Goal: Task Accomplishment & Management: Manage account settings

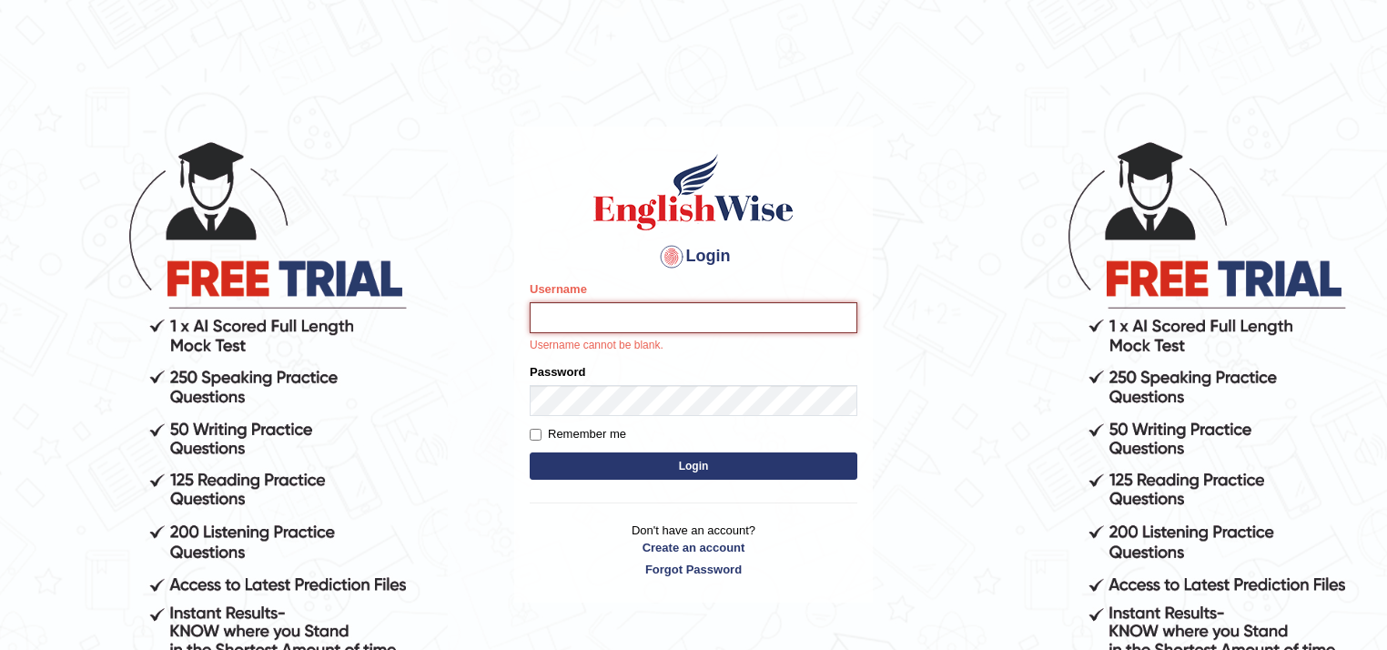
click at [578, 310] on input "Username" at bounding box center [694, 317] width 328 height 31
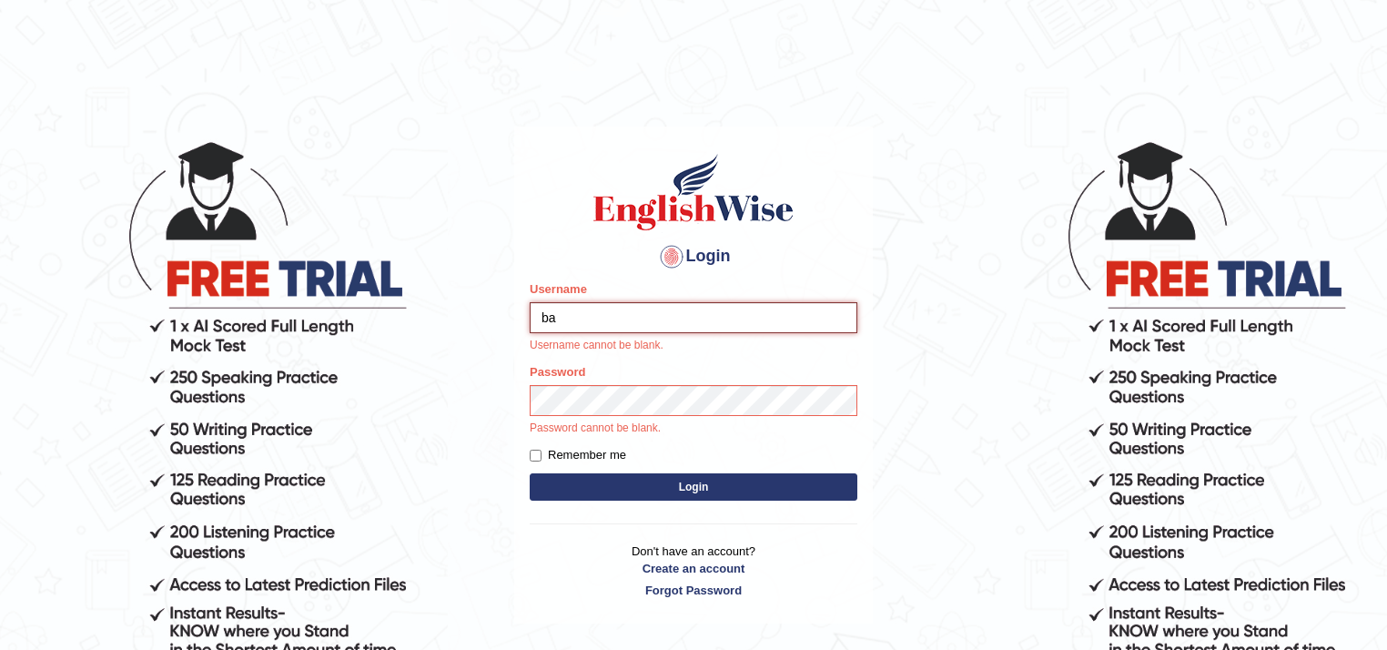
type input "b"
type input "d"
type input "Doriane@2025"
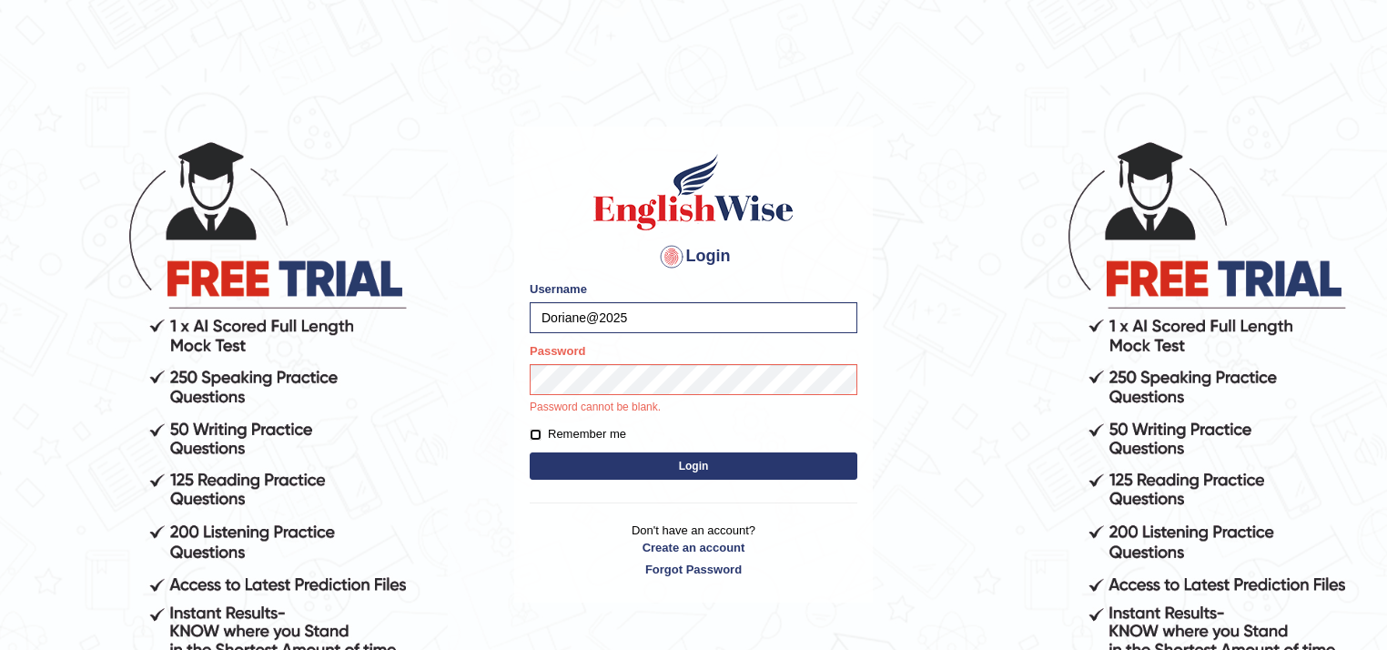
click at [536, 433] on input "Remember me" at bounding box center [536, 435] width 12 height 12
checkbox input "true"
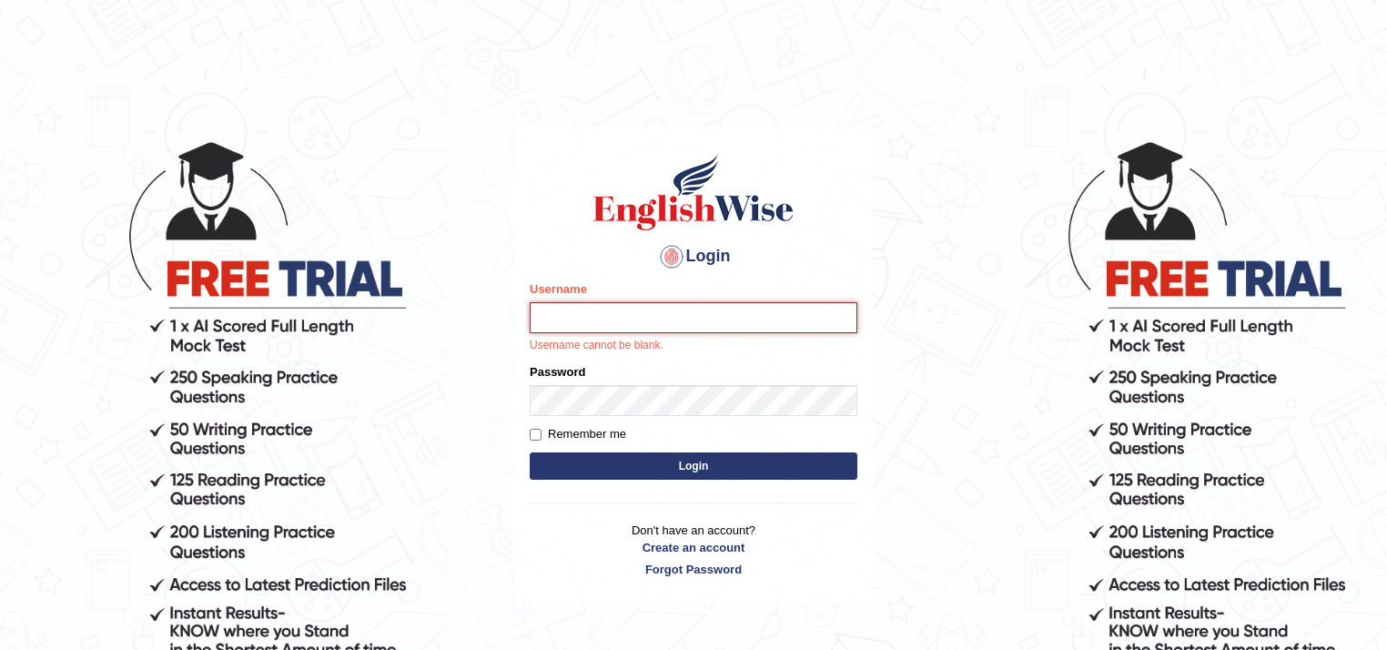
drag, startPoint x: 630, startPoint y: 433, endPoint x: 556, endPoint y: 317, distance: 137.9
click at [556, 317] on input "Username" at bounding box center [694, 317] width 328 height 31
click at [554, 327] on input "Username" at bounding box center [694, 317] width 328 height 31
drag, startPoint x: 549, startPoint y: 321, endPoint x: 484, endPoint y: 287, distance: 73.3
click at [484, 287] on body "Login Please fix the following errors: Username Username cannot be blank. Passw…" at bounding box center [693, 394] width 1387 height 650
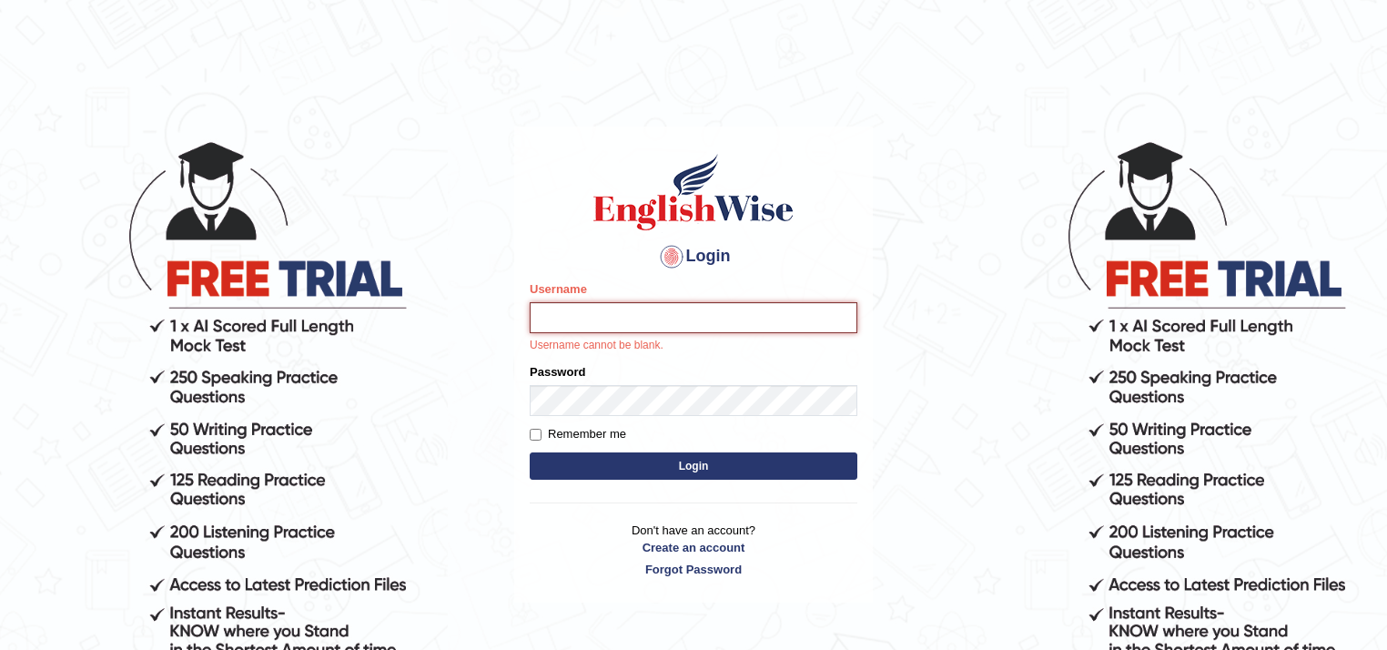
click at [570, 324] on input "Username" at bounding box center [694, 317] width 328 height 31
click at [464, 346] on body "Login Please fix the following errors: Username Username cannot be blank. Passw…" at bounding box center [693, 394] width 1387 height 650
click at [540, 306] on input "Username" at bounding box center [694, 317] width 328 height 31
click at [535, 317] on input "Username" at bounding box center [694, 317] width 328 height 31
click at [550, 318] on input "Username" at bounding box center [694, 317] width 328 height 31
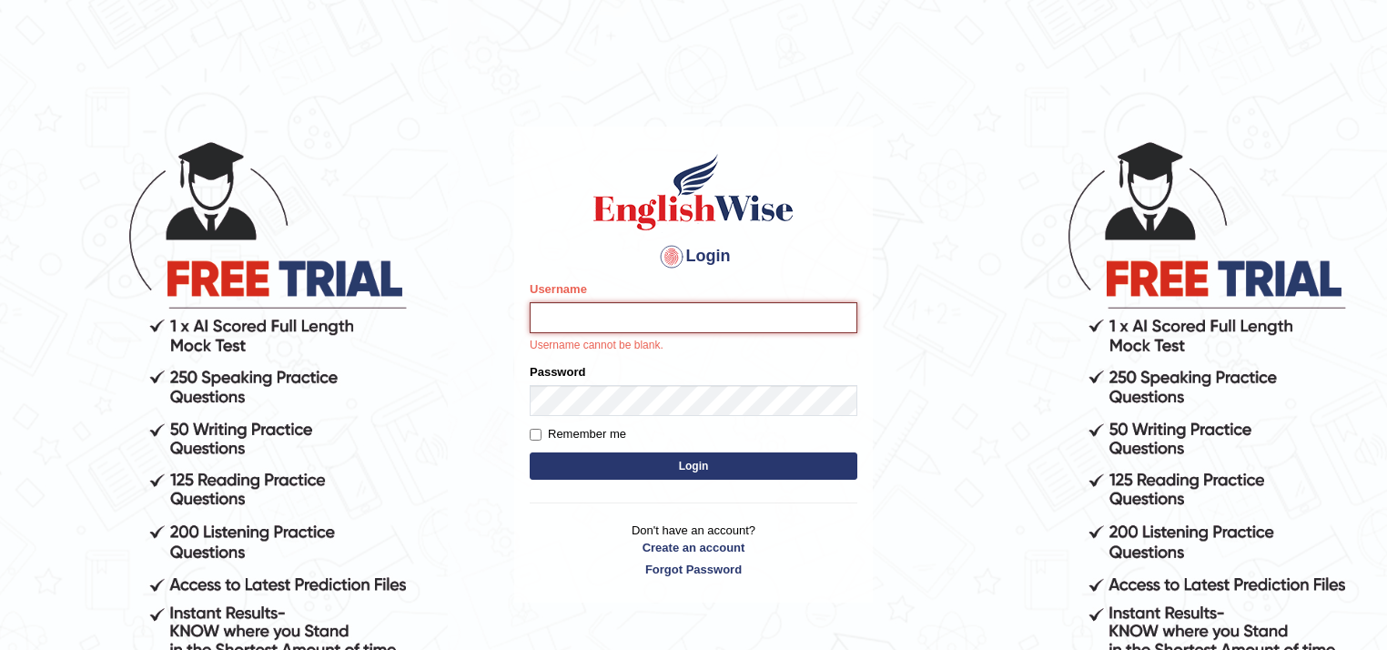
click at [549, 318] on input "Username" at bounding box center [694, 317] width 328 height 31
type input "Doriane@2025"
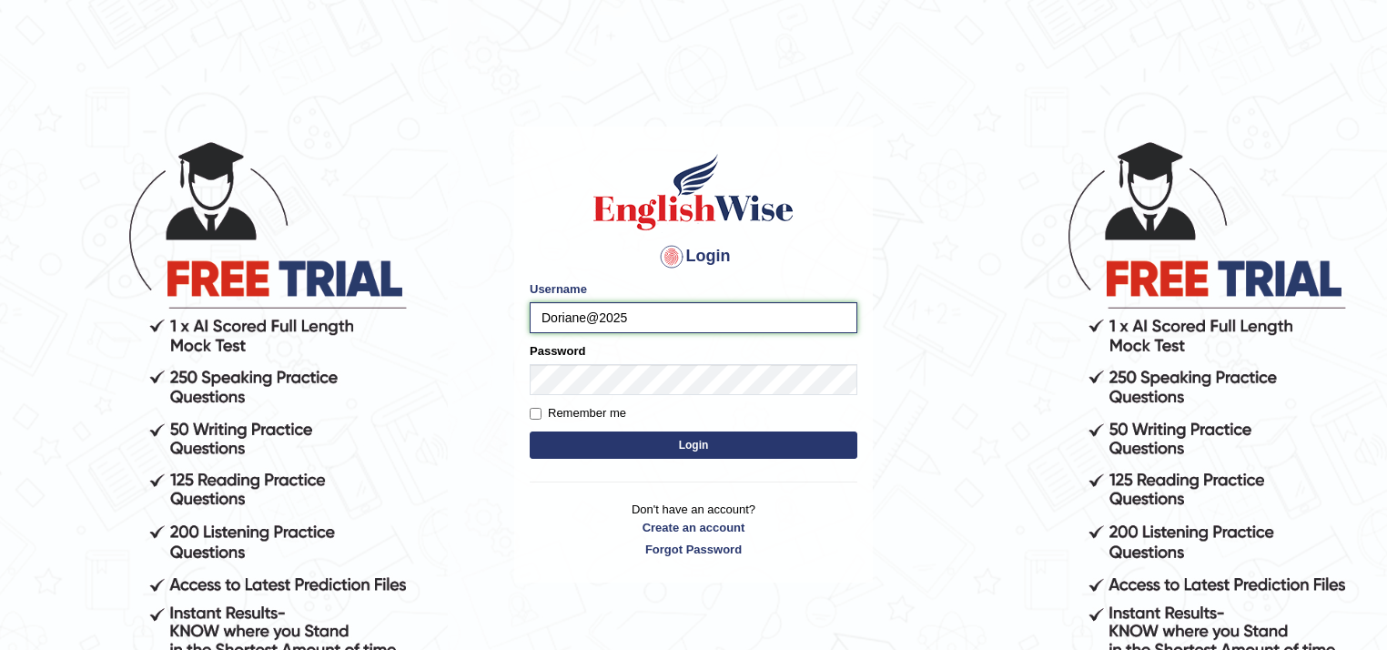
drag, startPoint x: 540, startPoint y: 322, endPoint x: 632, endPoint y: 341, distance: 93.9
click at [632, 341] on form "Please fix the following errors: Username Doriane@2025 Password Remember me Log…" at bounding box center [694, 371] width 328 height 183
click at [604, 315] on input "Doriane@2025" at bounding box center [694, 317] width 328 height 31
drag, startPoint x: 543, startPoint y: 309, endPoint x: 646, endPoint y: 341, distance: 108.8
click at [646, 341] on form "Please fix the following errors: Username Doriane@2025 Password Remember me Log…" at bounding box center [694, 371] width 328 height 183
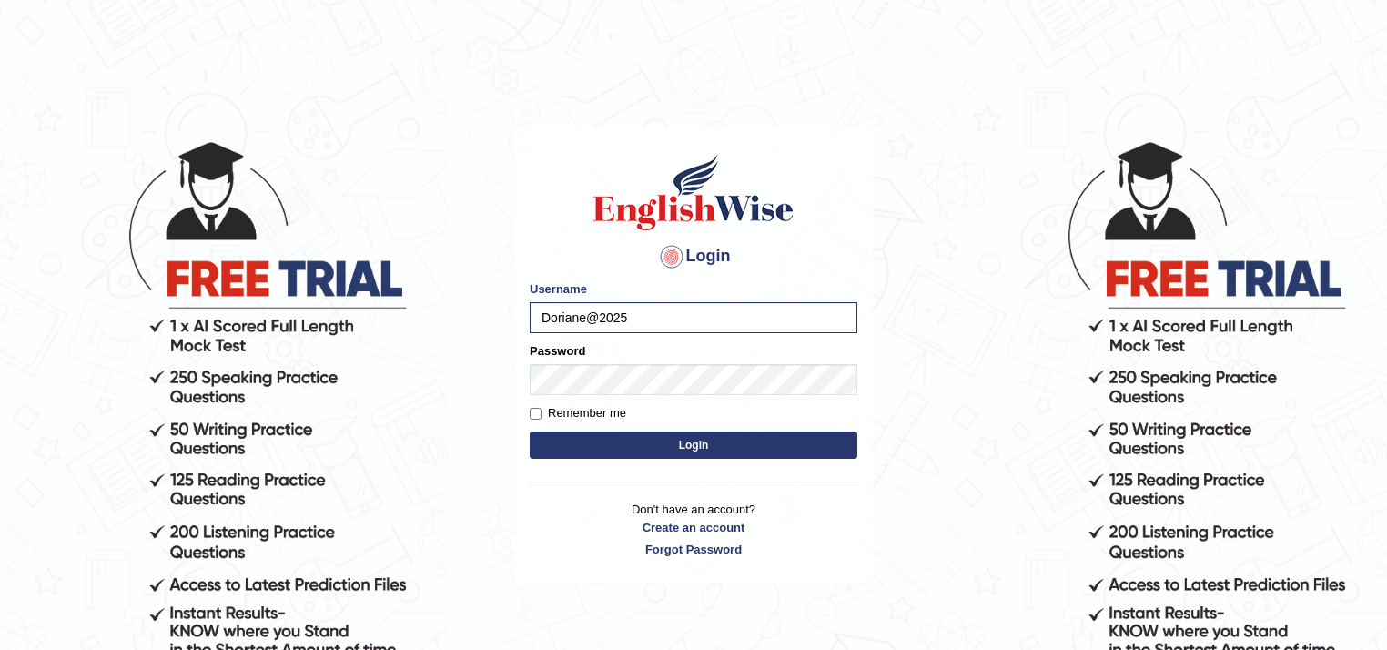
click at [716, 441] on button "Login" at bounding box center [694, 445] width 328 height 27
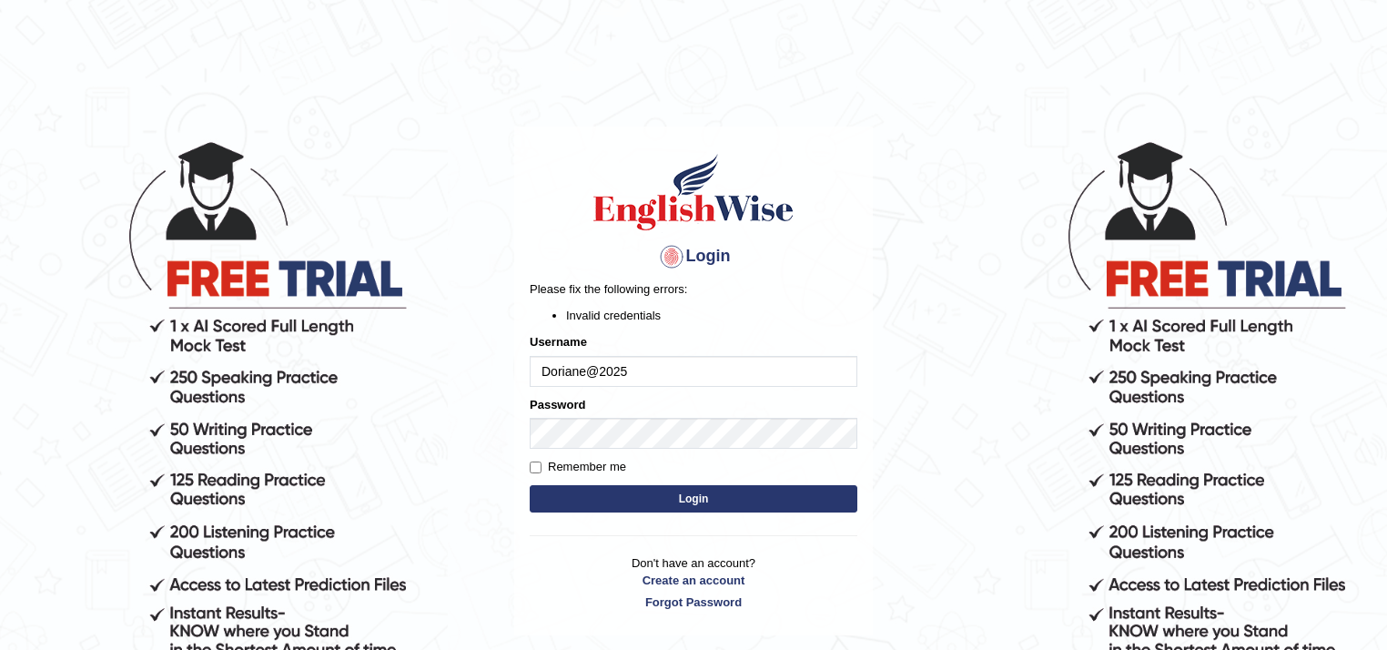
click at [696, 500] on button "Login" at bounding box center [694, 498] width 328 height 27
click at [533, 455] on form "Please fix the following errors: Invalid credentials Username Doriane@2025 Pass…" at bounding box center [694, 398] width 328 height 236
click at [535, 465] on input "Remember me" at bounding box center [536, 468] width 12 height 12
checkbox input "true"
click at [702, 511] on button "Login" at bounding box center [694, 498] width 328 height 27
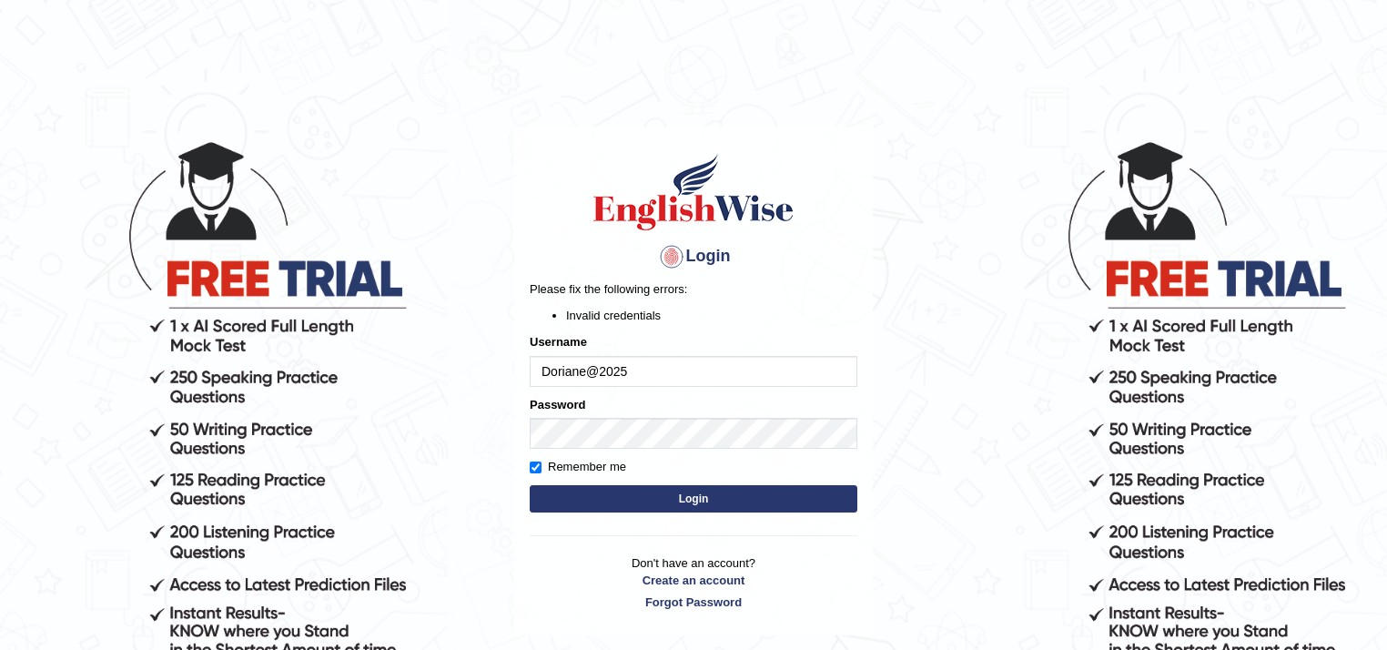
click at [697, 500] on button "Login" at bounding box center [694, 498] width 328 height 27
click at [630, 375] on input "Doriane@2025" at bounding box center [694, 371] width 328 height 31
type input "D"
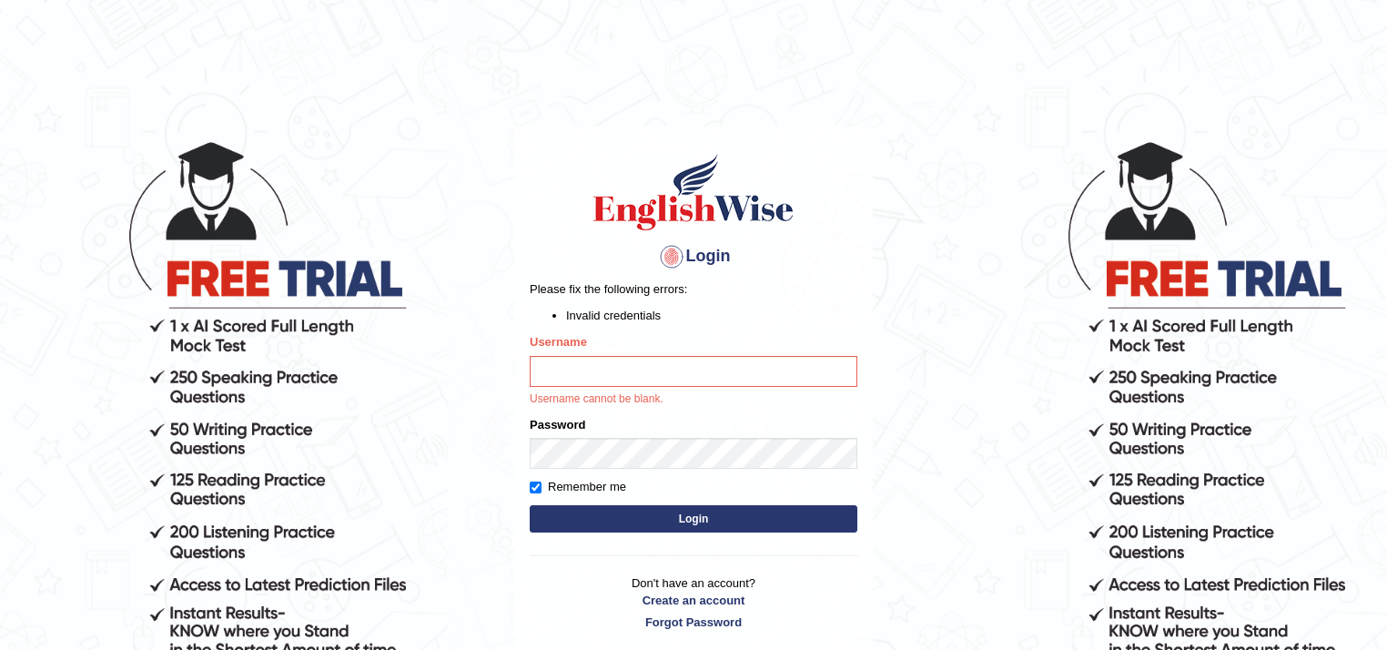
click at [538, 403] on p "Username cannot be blank." at bounding box center [694, 399] width 328 height 16
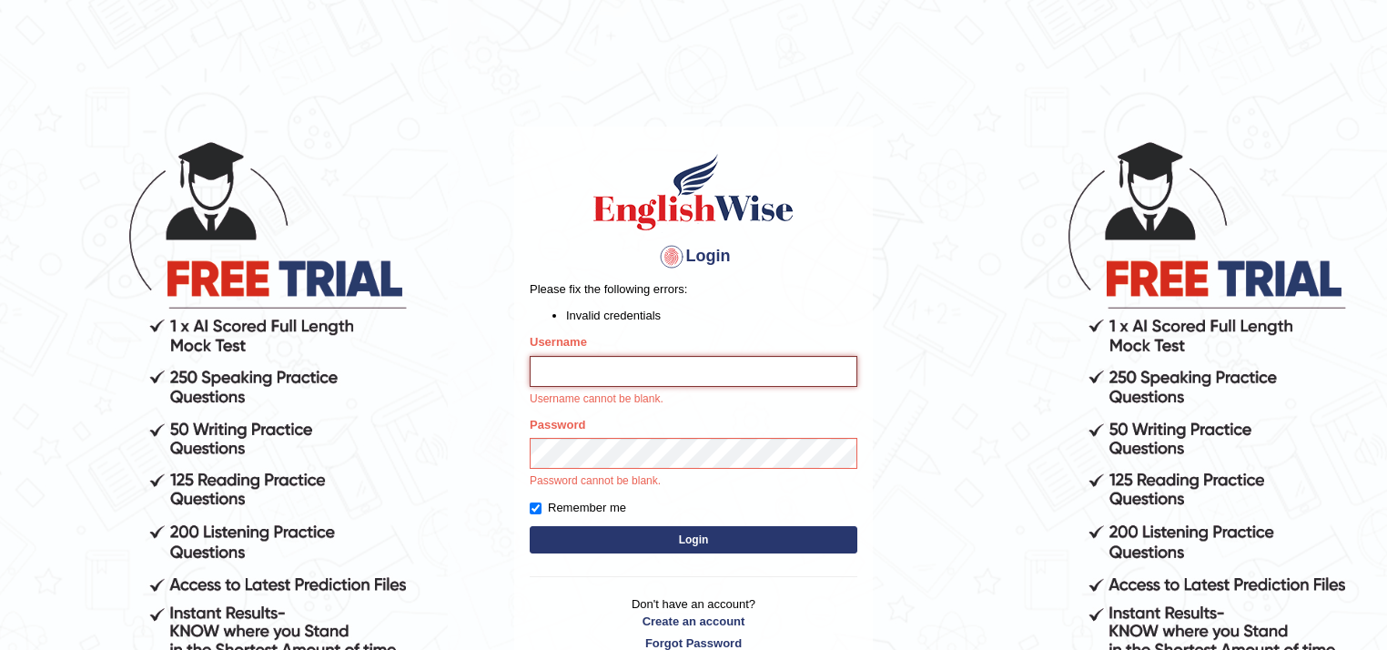
click at [541, 361] on input "Username" at bounding box center [694, 371] width 328 height 31
type input "d"
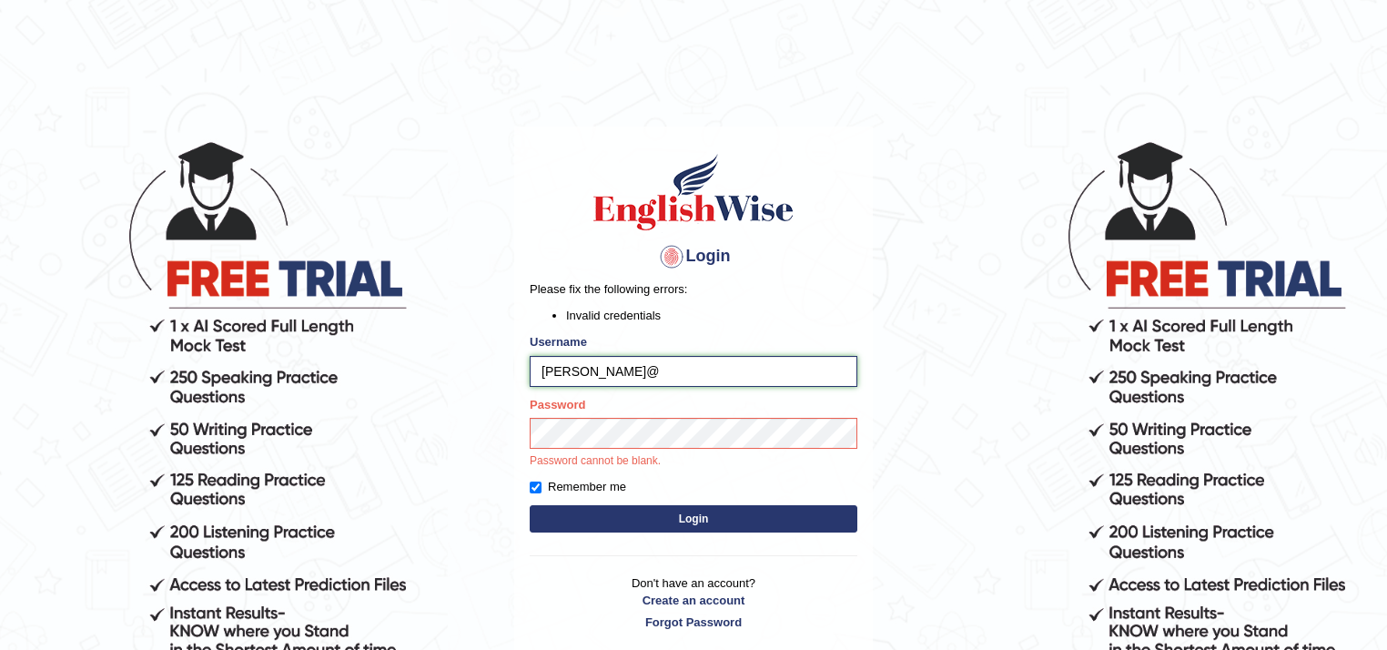
click at [585, 372] on input "Doriane@" at bounding box center [694, 371] width 328 height 31
drag, startPoint x: 523, startPoint y: 386, endPoint x: 535, endPoint y: 349, distance: 39.4
click at [535, 349] on div "Login Please fix the following errors: Invalid credentials Username Doriane1234…" at bounding box center [693, 391] width 359 height 529
click at [674, 324] on li "Invalid credentials" at bounding box center [711, 315] width 291 height 17
drag, startPoint x: 547, startPoint y: 374, endPoint x: 569, endPoint y: 351, distance: 31.5
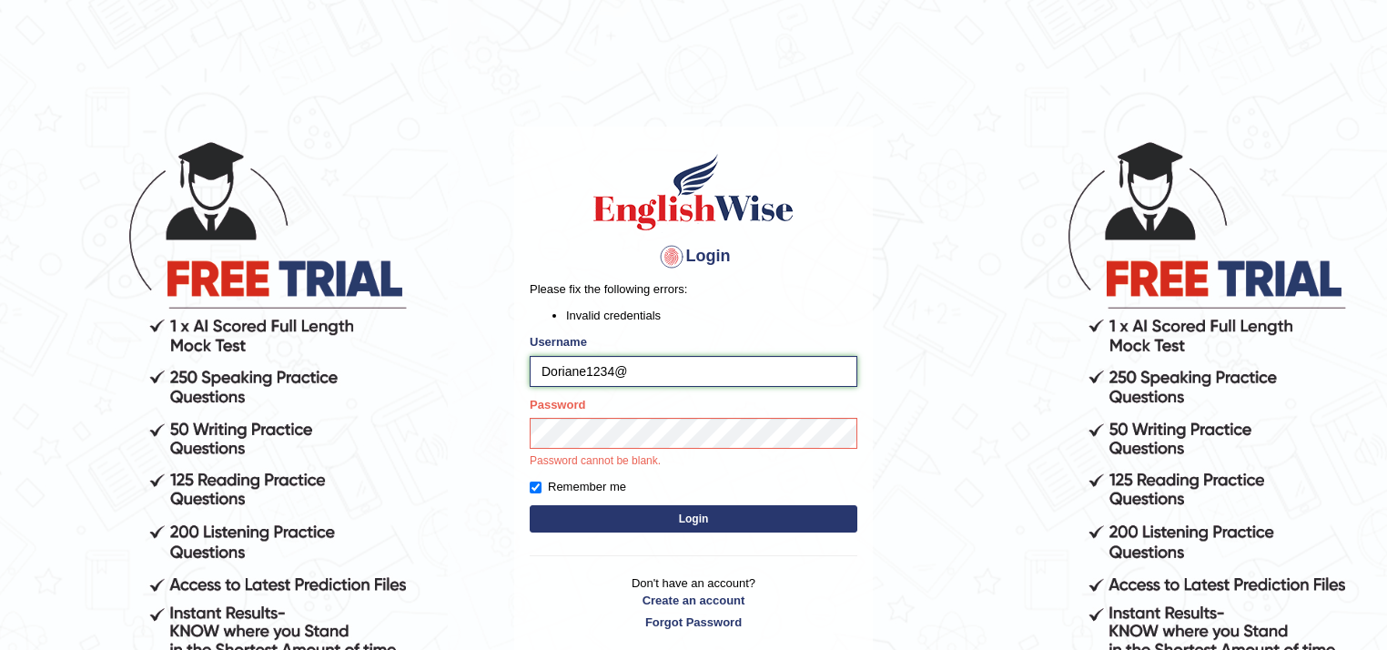
click at [642, 389] on form "Please fix the following errors: Invalid credentials Username Doriane1234@ Pass…" at bounding box center [694, 408] width 328 height 257
drag, startPoint x: 545, startPoint y: 358, endPoint x: 541, endPoint y: 371, distance: 14.4
click at [541, 371] on input "Doriane1234@" at bounding box center [694, 371] width 328 height 31
drag, startPoint x: 552, startPoint y: 371, endPoint x: 619, endPoint y: 378, distance: 67.7
click at [619, 378] on input "Doriane1234@" at bounding box center [694, 371] width 328 height 31
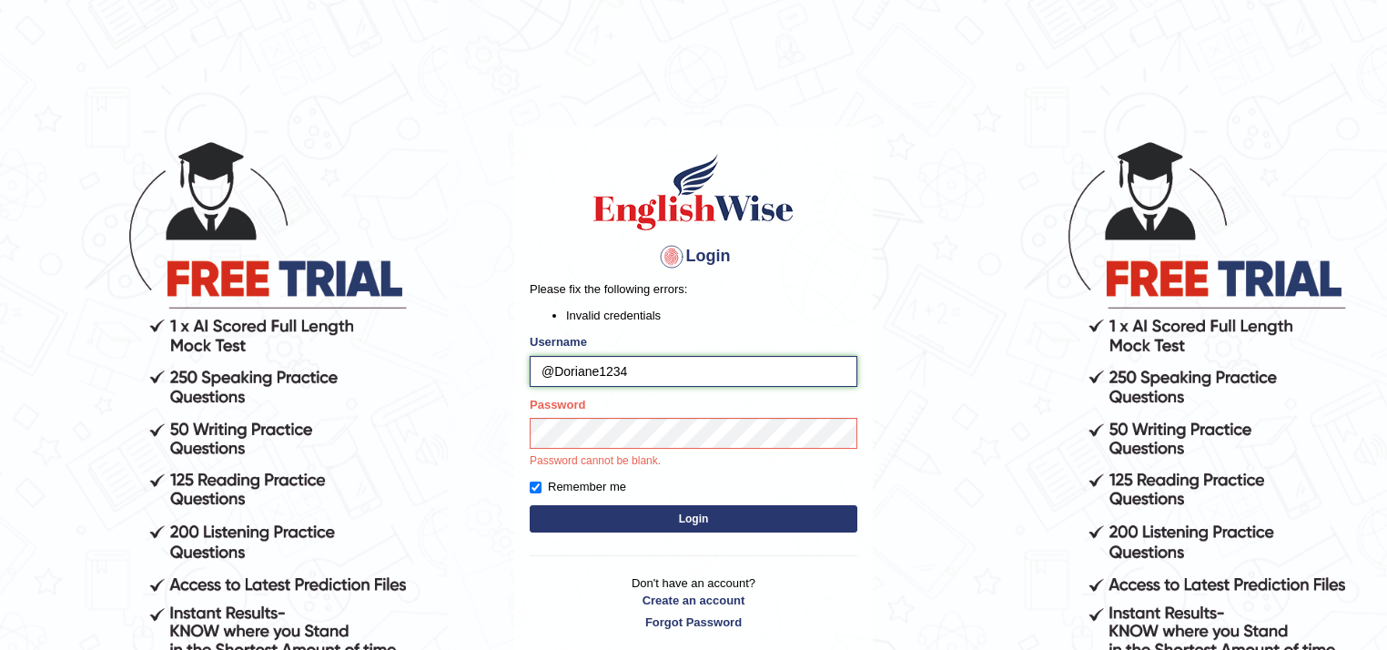
drag, startPoint x: 545, startPoint y: 374, endPoint x: 626, endPoint y: 376, distance: 81.0
click at [626, 376] on input "@Doriane1234" at bounding box center [694, 371] width 328 height 31
drag, startPoint x: 461, startPoint y: 353, endPoint x: 523, endPoint y: 372, distance: 64.8
click at [488, 365] on body "Login Please fix the following errors: Invalid credentials Username @Doriane123…" at bounding box center [693, 394] width 1387 height 650
drag, startPoint x: 556, startPoint y: 371, endPoint x: 535, endPoint y: 368, distance: 21.1
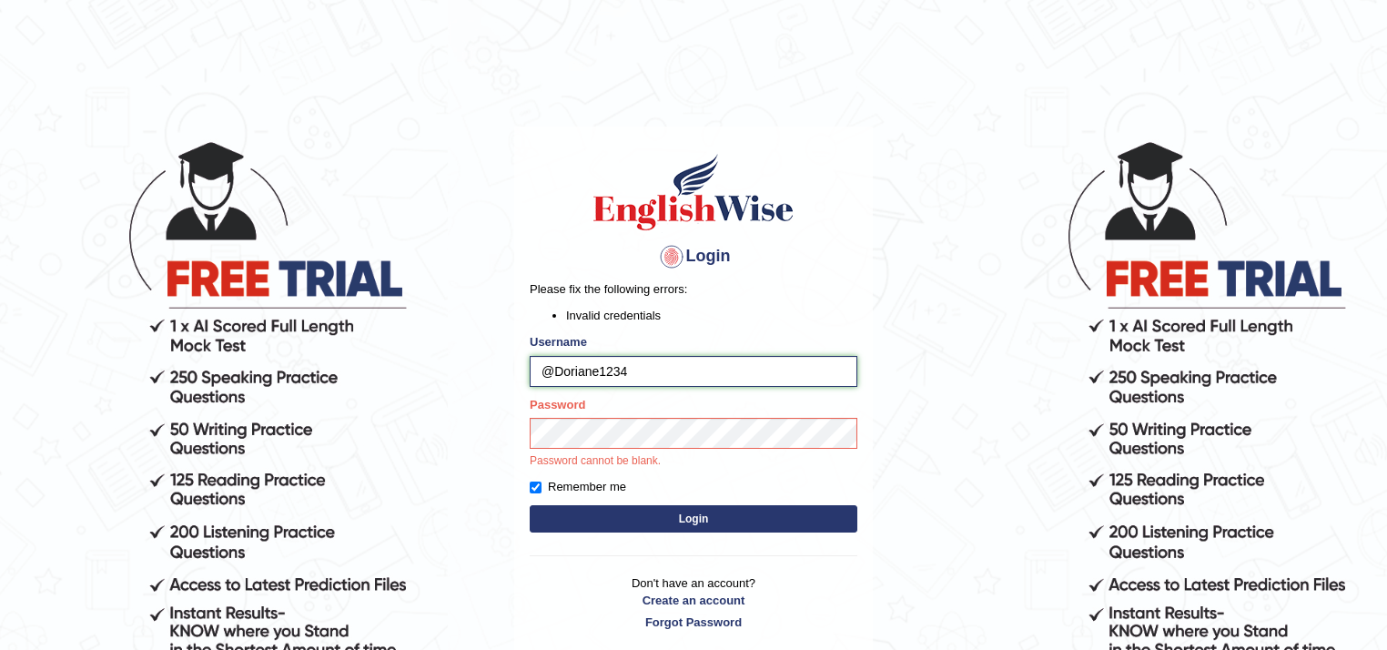
click at [535, 368] on input "@Doriane1234" at bounding box center [694, 371] width 328 height 31
click at [615, 371] on input "Doriane1234" at bounding box center [694, 371] width 328 height 31
drag, startPoint x: 535, startPoint y: 373, endPoint x: 619, endPoint y: 373, distance: 83.8
click at [623, 373] on input "Doriane1234@" at bounding box center [694, 371] width 328 height 31
click at [608, 371] on input "Doriane1234@" at bounding box center [694, 371] width 328 height 31
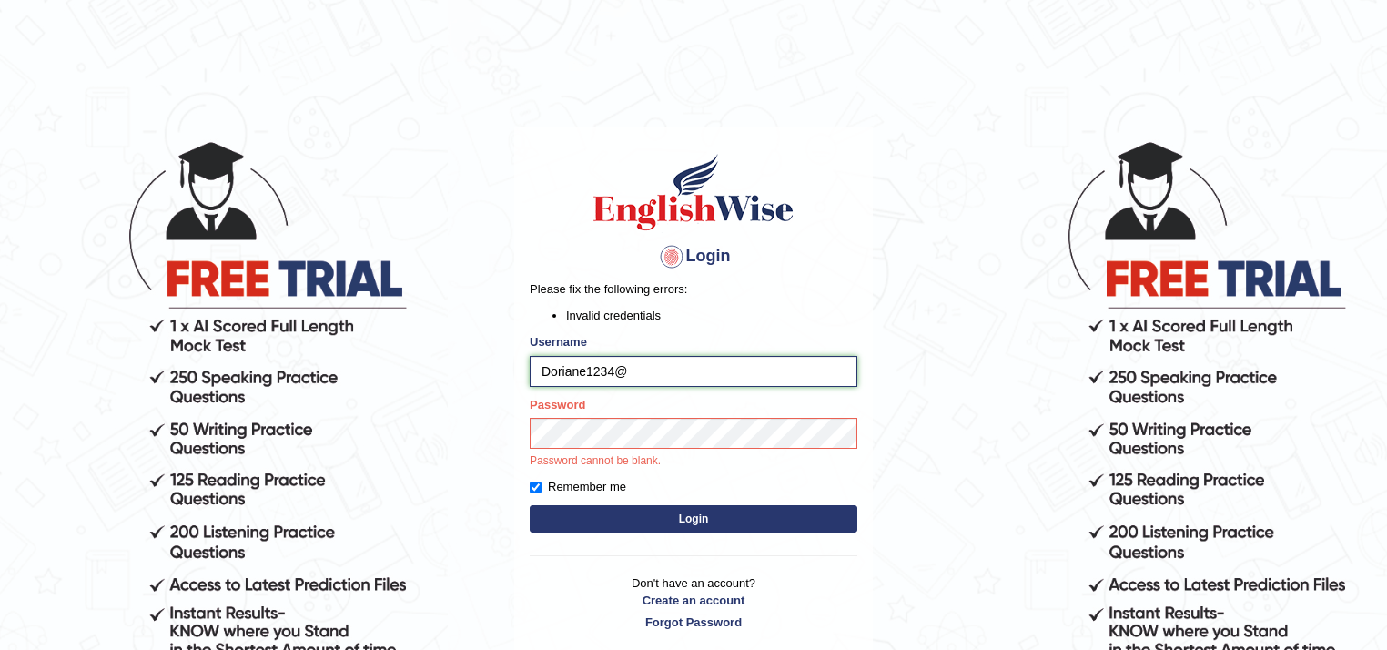
drag, startPoint x: 546, startPoint y: 370, endPoint x: 523, endPoint y: 374, distance: 24.1
click at [523, 374] on div "Login Please fix the following errors: Invalid credentials Username Doriane1234…" at bounding box center [693, 391] width 359 height 529
drag, startPoint x: 559, startPoint y: 366, endPoint x: 539, endPoint y: 378, distance: 23.3
click at [540, 378] on input "Doriane1234@" at bounding box center [694, 371] width 328 height 31
type input "Doriane1234@"
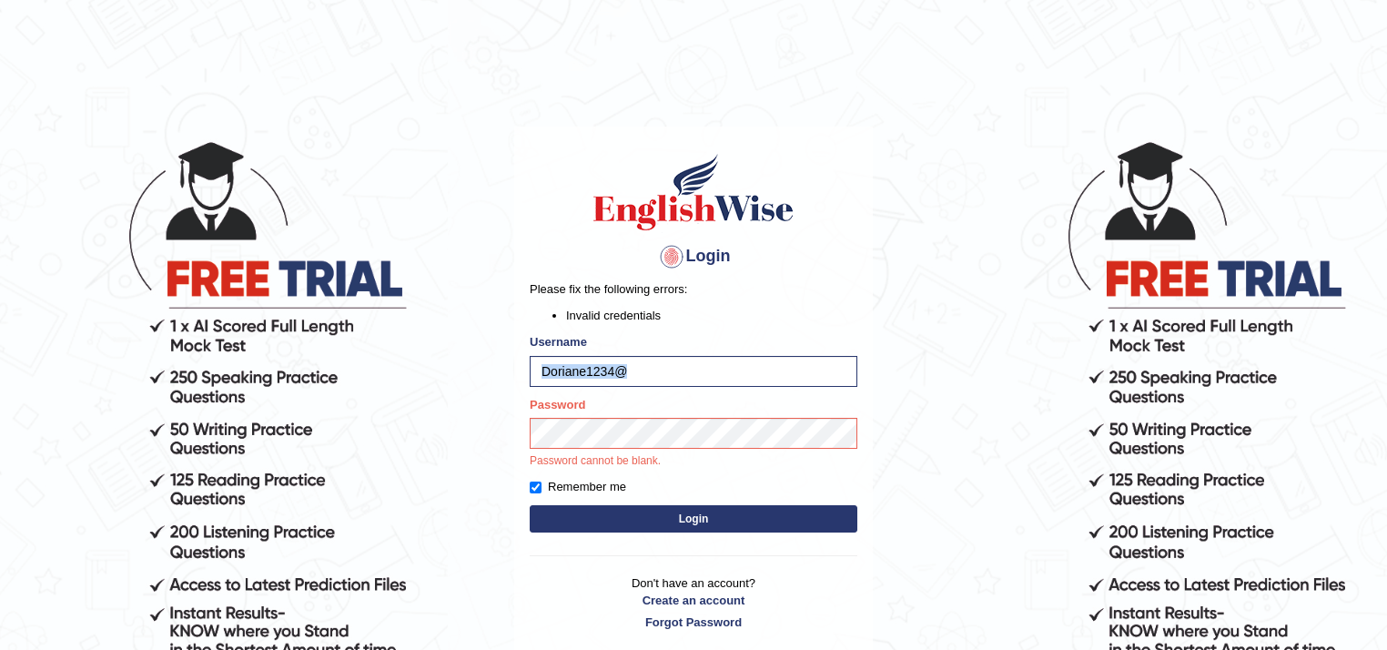
click at [426, 387] on body "Login Please fix the following errors: Invalid credentials Username Doriane1234…" at bounding box center [693, 394] width 1387 height 650
click at [579, 375] on input "Doriane1234@" at bounding box center [694, 371] width 328 height 31
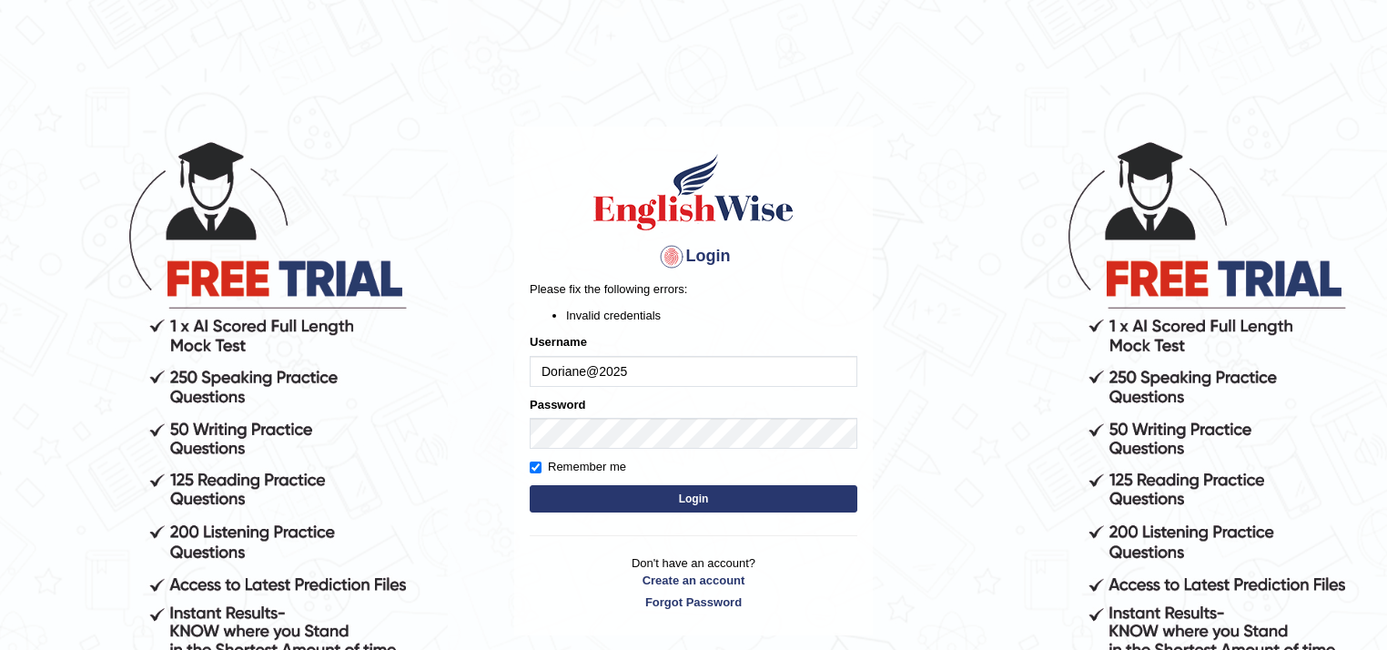
drag, startPoint x: 0, startPoint y: 0, endPoint x: 608, endPoint y: 487, distance: 779.1
click at [608, 487] on button "Login" at bounding box center [694, 498] width 328 height 27
click at [597, 369] on input "Doriane@2025" at bounding box center [694, 371] width 328 height 31
click at [634, 369] on input "Doriane@2025" at bounding box center [694, 371] width 328 height 31
click at [586, 377] on input "Doriane@" at bounding box center [694, 371] width 328 height 31
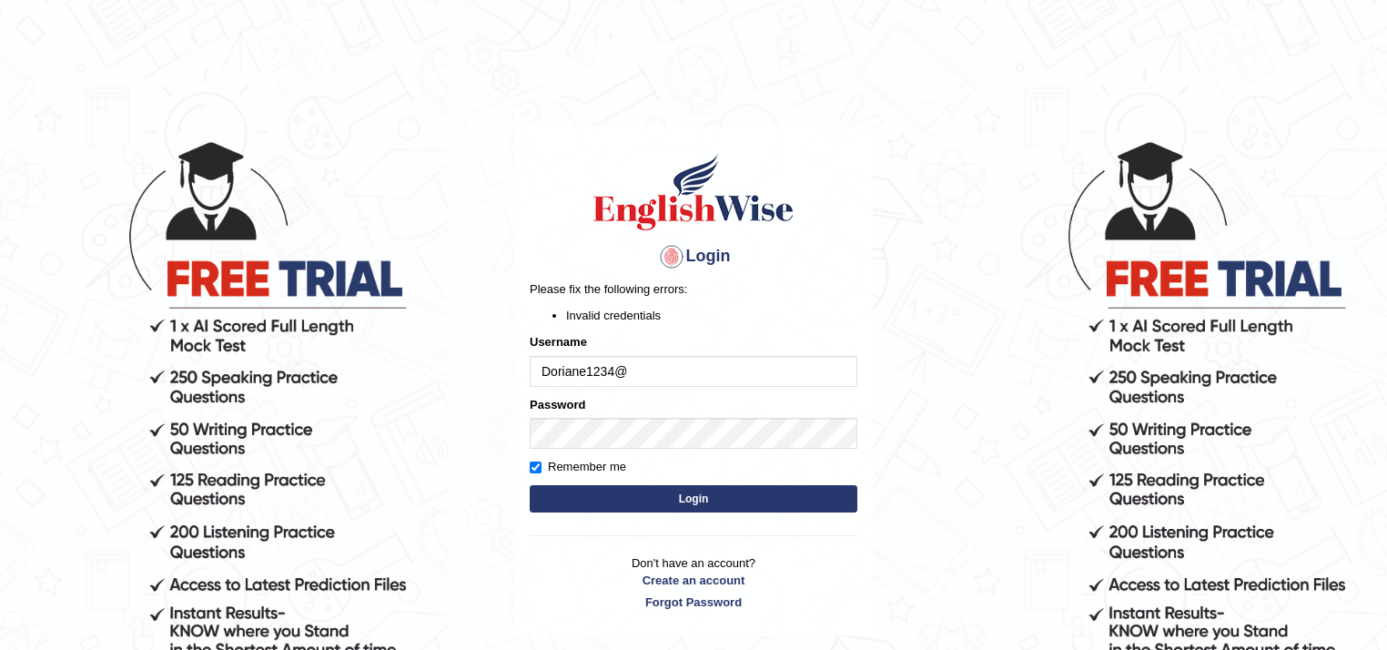
type input "Doriane1234@"
click at [628, 495] on button "Login" at bounding box center [694, 498] width 328 height 27
drag, startPoint x: 641, startPoint y: 510, endPoint x: 594, endPoint y: 496, distance: 48.4
drag, startPoint x: 594, startPoint y: 496, endPoint x: 538, endPoint y: 495, distance: 56.5
drag, startPoint x: 538, startPoint y: 495, endPoint x: 454, endPoint y: 358, distance: 161.0
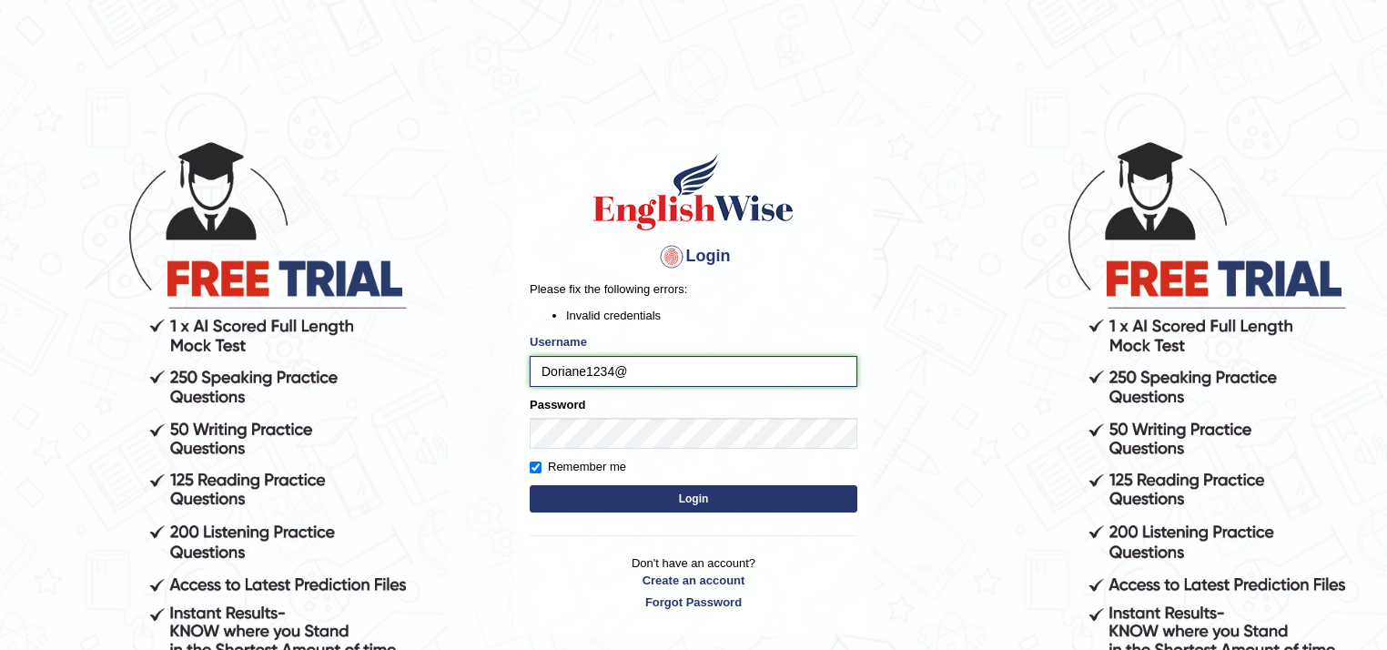
click at [547, 377] on input "Doriane1234@" at bounding box center [694, 371] width 328 height 31
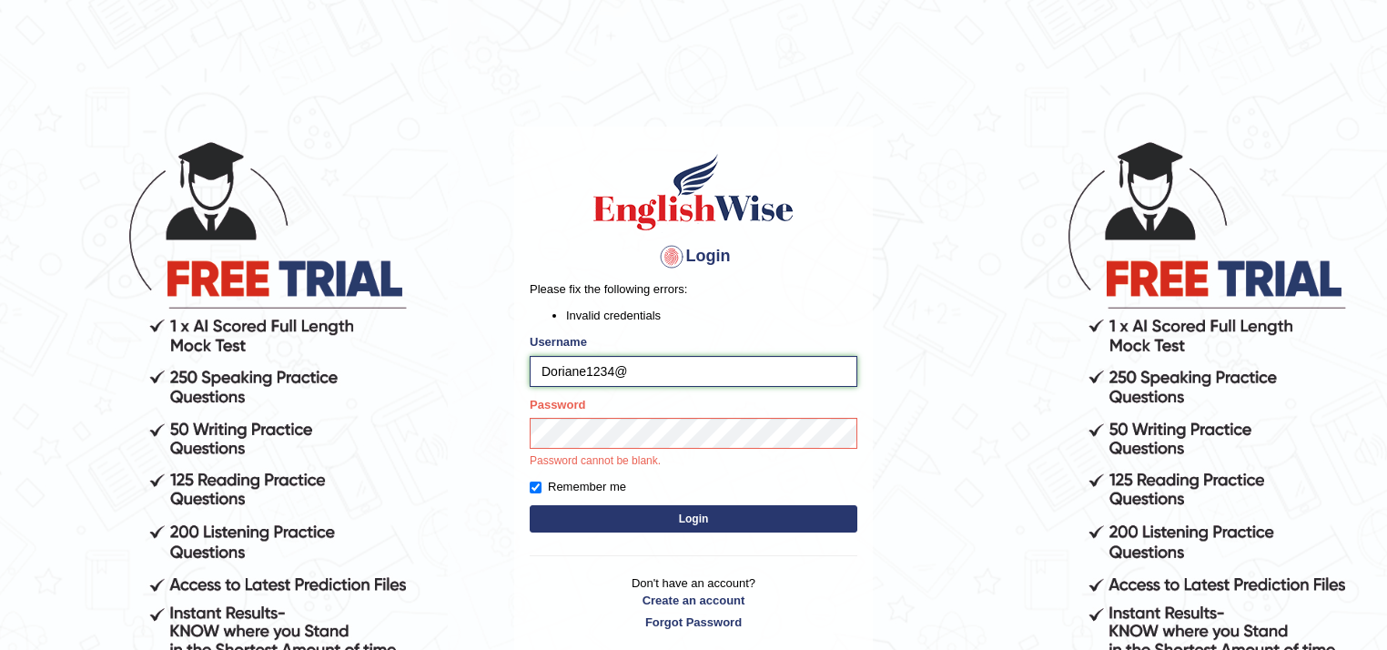
click at [543, 369] on input "Doriane1234@" at bounding box center [694, 371] width 328 height 31
drag, startPoint x: 543, startPoint y: 369, endPoint x: 623, endPoint y: 371, distance: 79.2
click at [623, 371] on input "Doriane1234@" at bounding box center [694, 371] width 328 height 31
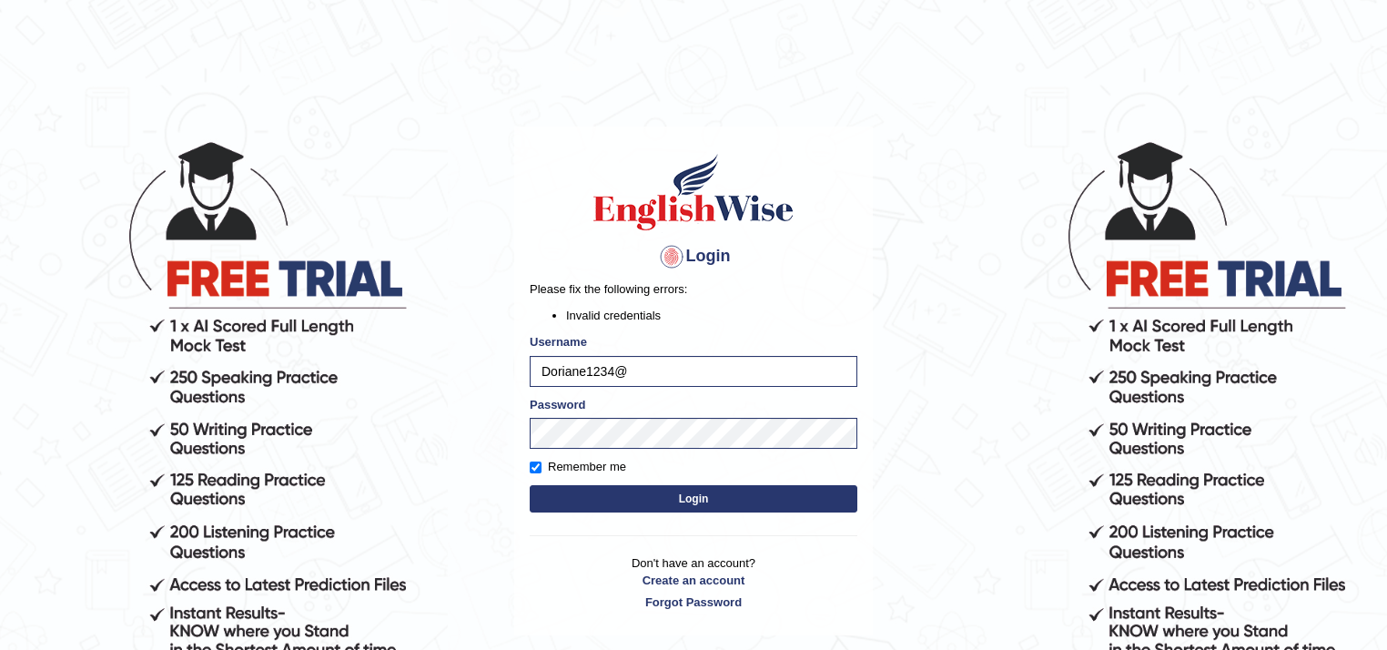
drag, startPoint x: 572, startPoint y: 519, endPoint x: 564, endPoint y: 509, distance: 12.4
click at [564, 509] on button "Login" at bounding box center [694, 498] width 328 height 27
click at [673, 501] on button "Login" at bounding box center [694, 498] width 328 height 27
